Goal: Task Accomplishment & Management: Use online tool/utility

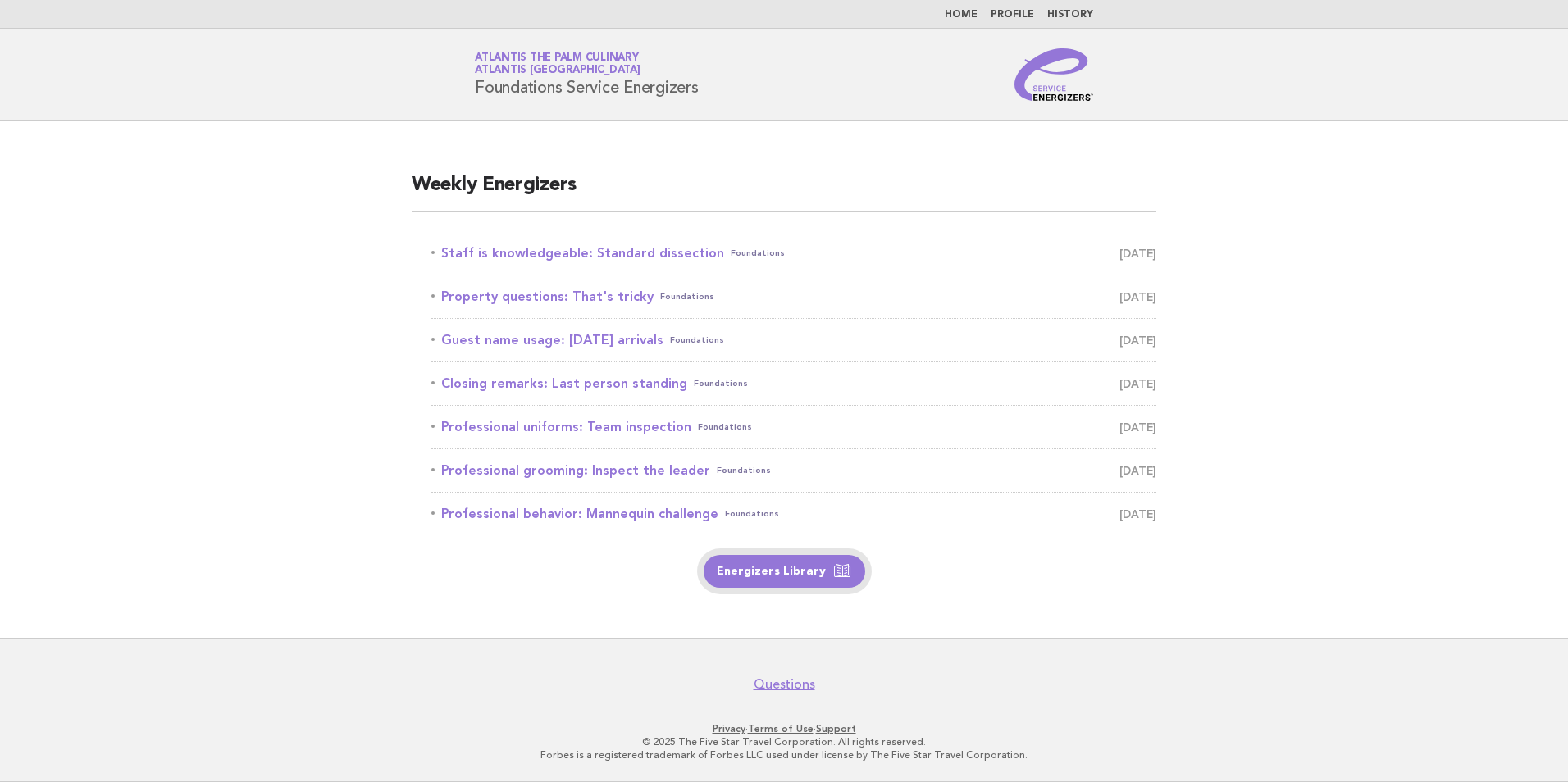
click at [730, 575] on link "Energizers Library" at bounding box center [785, 571] width 162 height 33
click at [646, 253] on link "Staff is knowledgeable: Standard dissection Foundations August 30" at bounding box center [794, 254] width 725 height 23
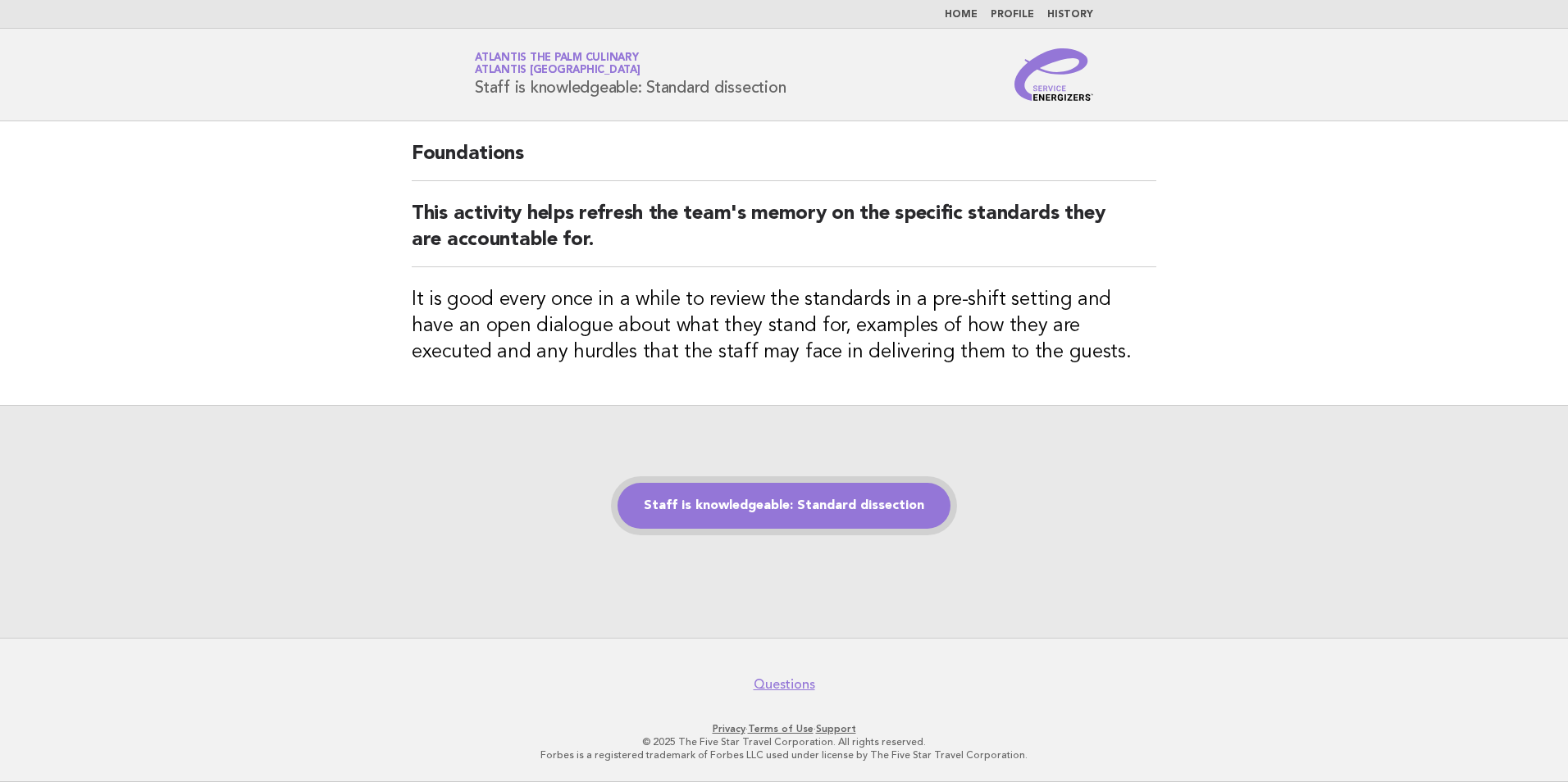
click at [804, 504] on link "Staff is knowledgeable: Standard dissection" at bounding box center [784, 506] width 333 height 46
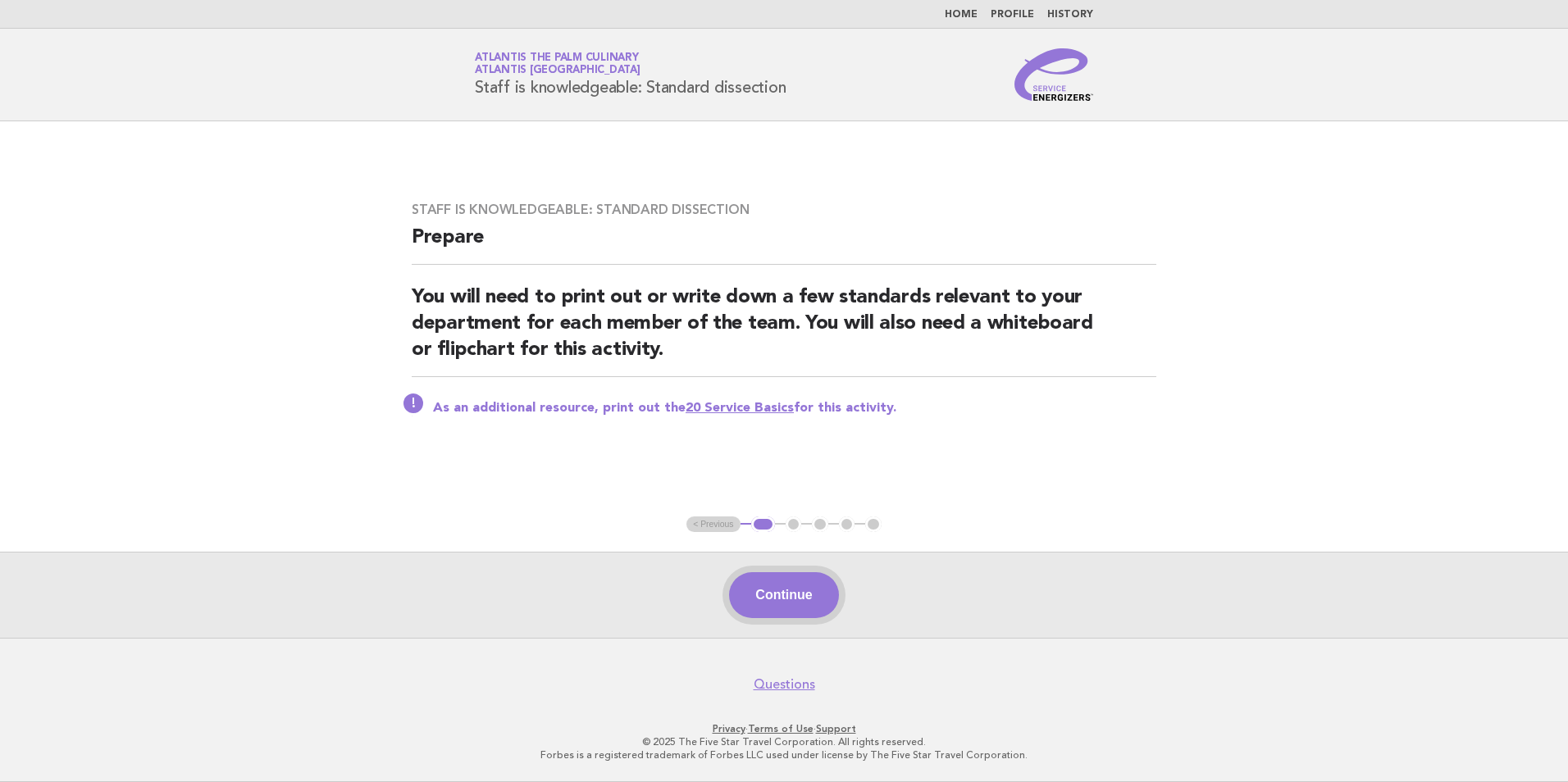
click at [821, 609] on button "Continue" at bounding box center [783, 595] width 109 height 46
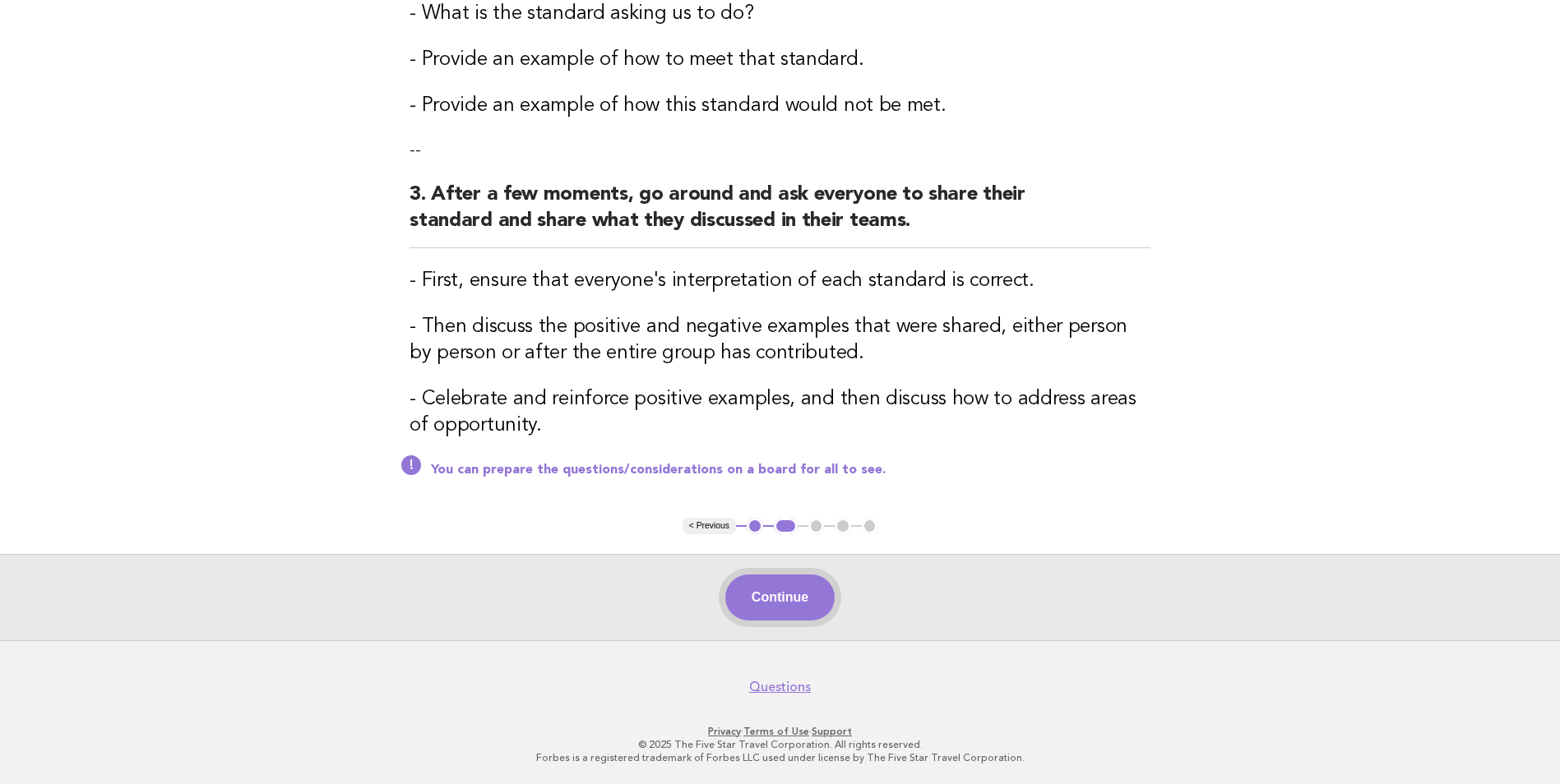
click at [759, 596] on button "Continue" at bounding box center [780, 598] width 110 height 46
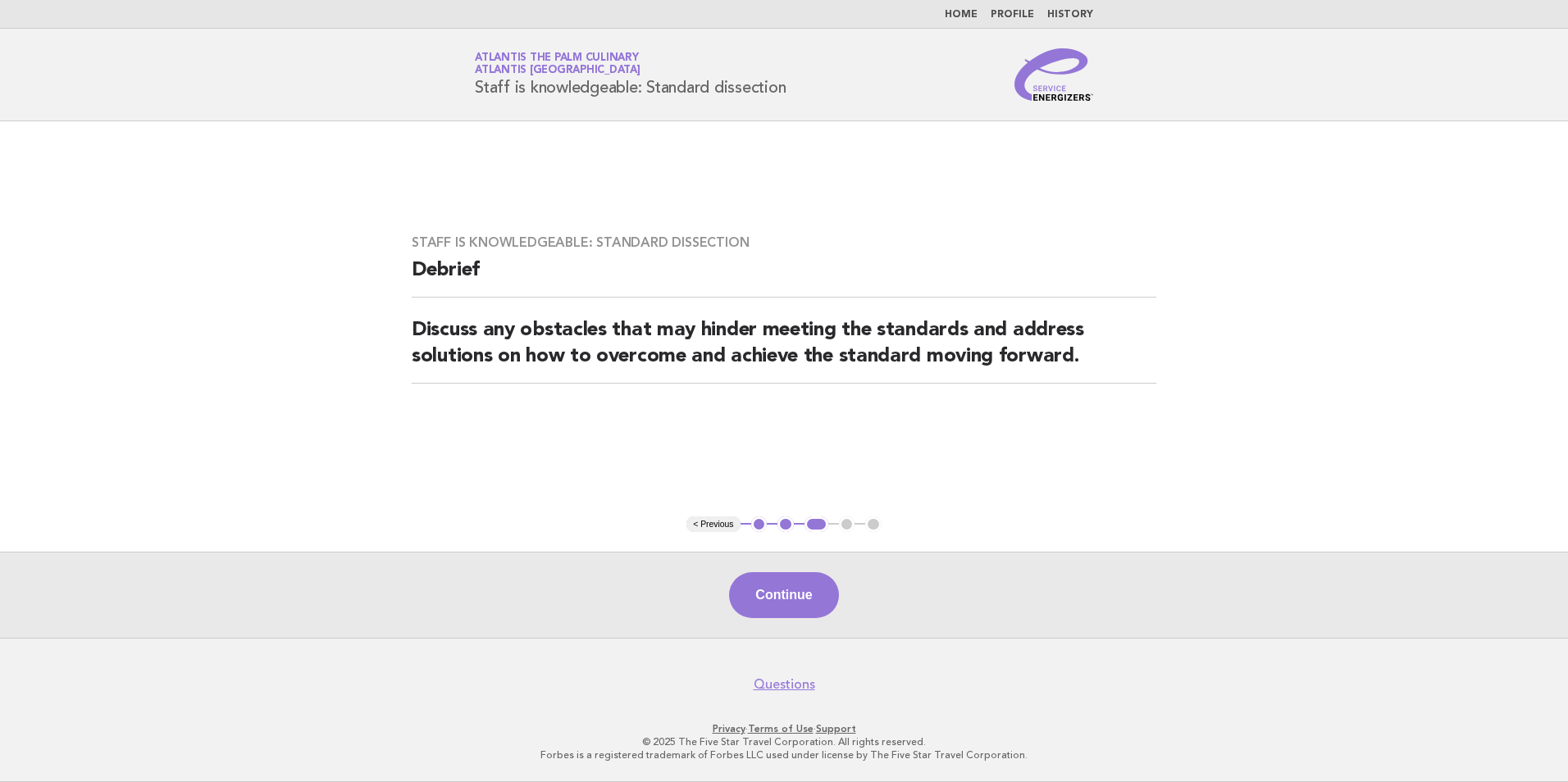
click at [757, 594] on button "Continue" at bounding box center [783, 595] width 109 height 46
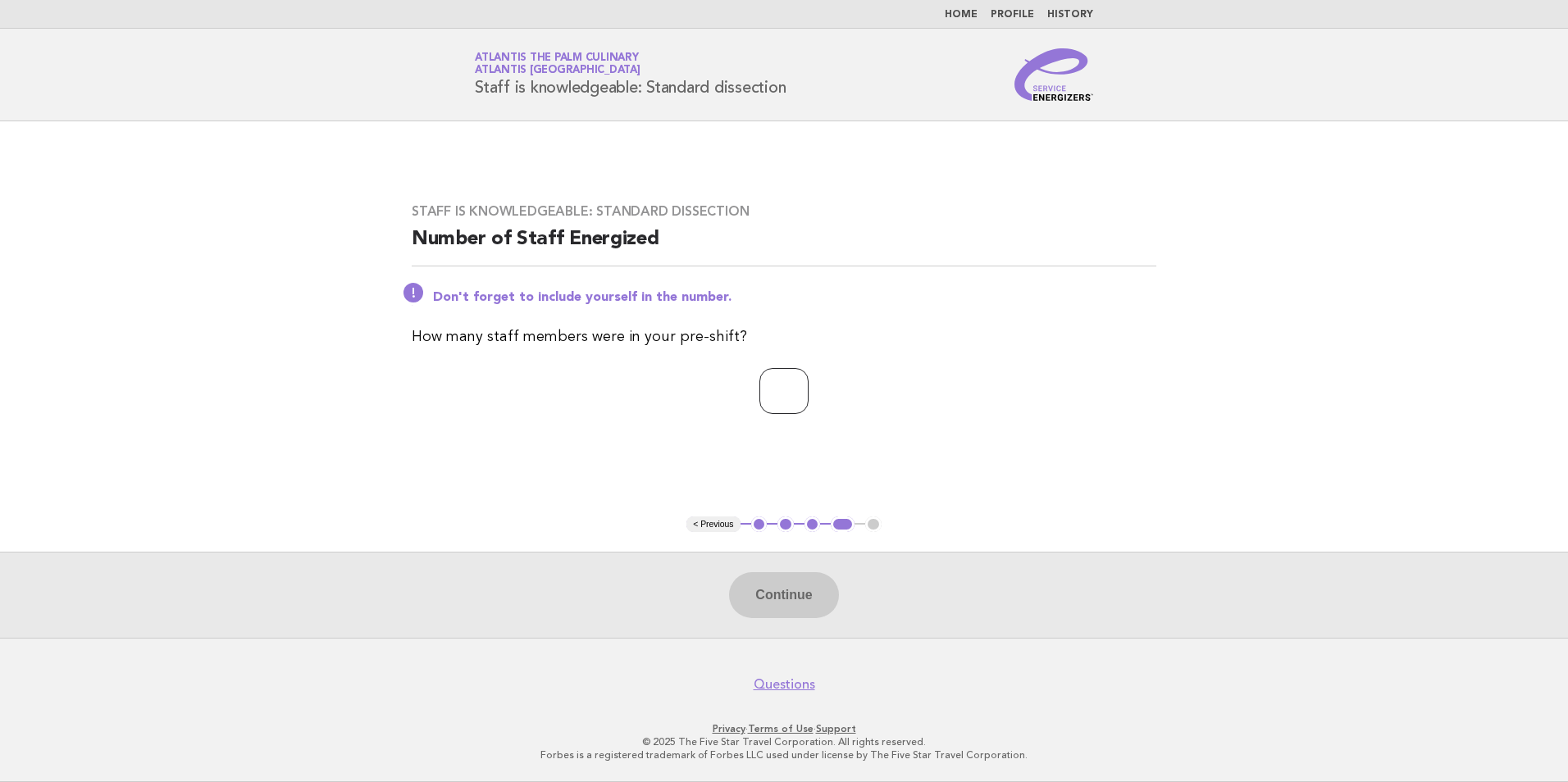
click at [783, 404] on input "number" at bounding box center [783, 391] width 49 height 46
type input "**"
click at [791, 576] on button "Continue" at bounding box center [783, 595] width 109 height 46
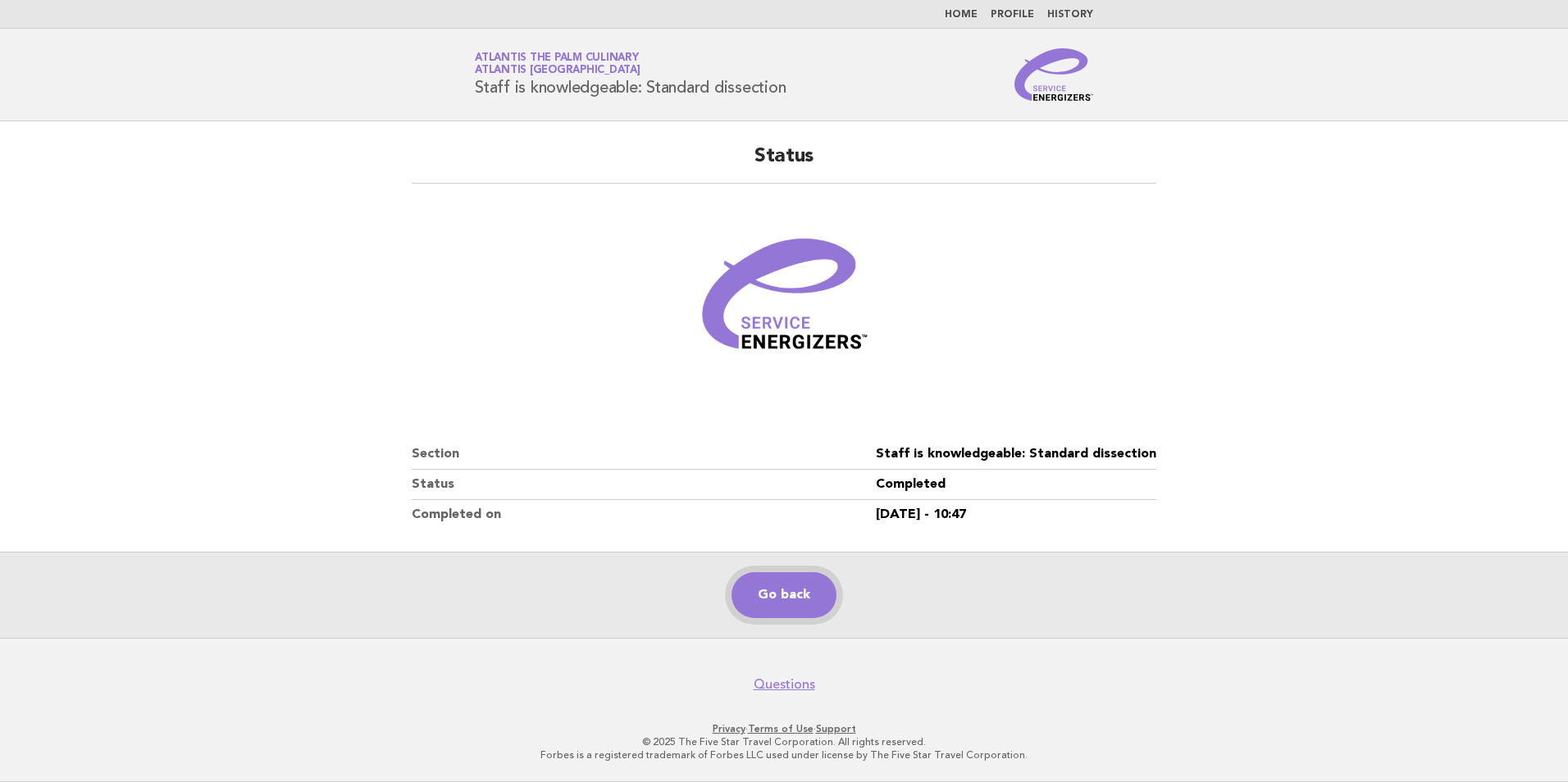
click at [820, 605] on link "Go back" at bounding box center [784, 595] width 105 height 46
